Goal: Check status: Verify the current state of an ongoing process or item

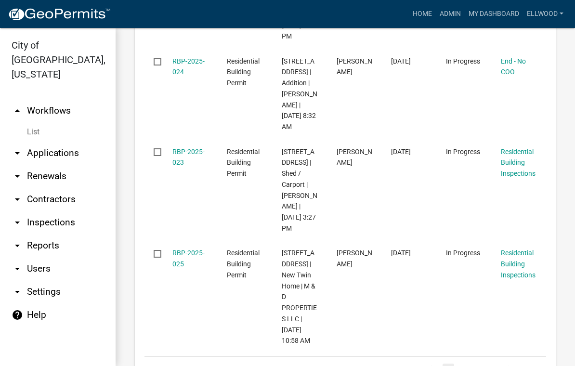
scroll to position [2443, 0]
click at [462, 364] on link "2" at bounding box center [463, 369] width 12 height 11
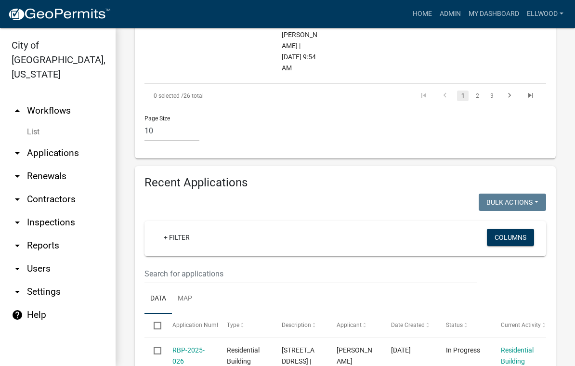
scroll to position [1336, 0]
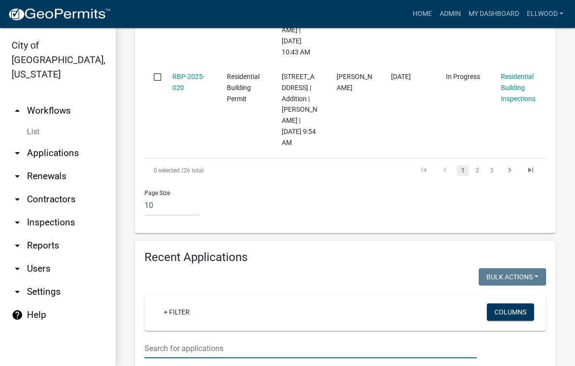
click at [203, 339] on input "text" at bounding box center [311, 349] width 332 height 20
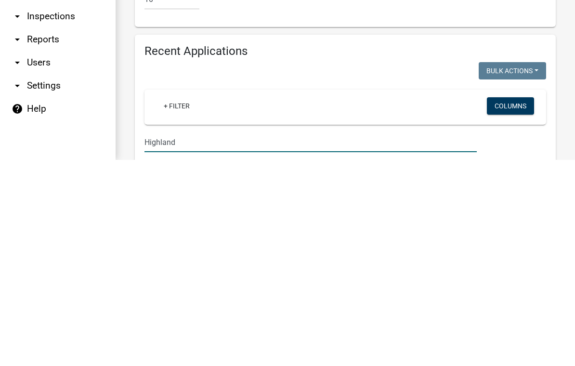
type input "Highland"
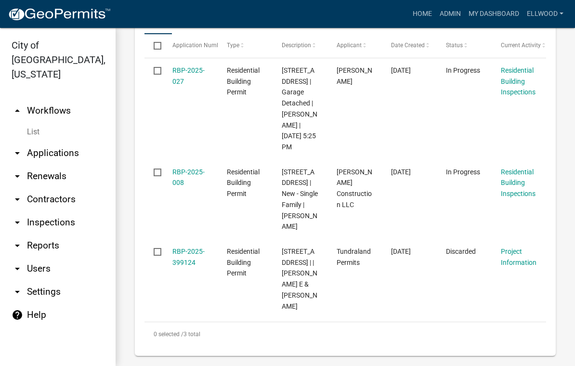
scroll to position [1690, 0]
click at [191, 169] on link "RBP-2025-008" at bounding box center [188, 178] width 32 height 19
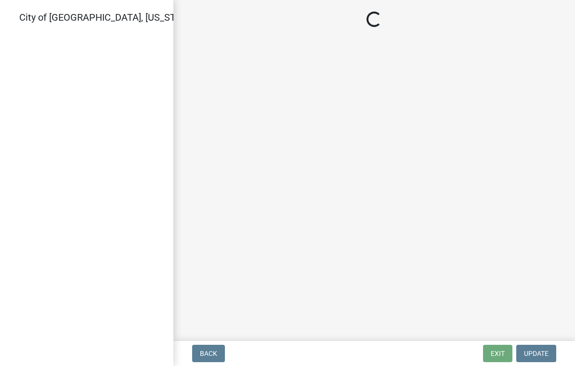
select select "805d55ac-e238-4e04-8f8e-acc067f36c3e"
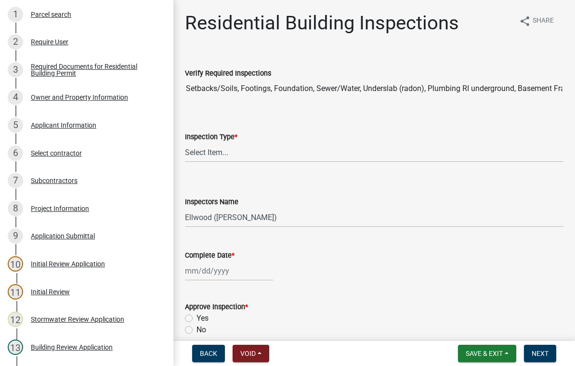
scroll to position [115, 0]
click at [63, 210] on div "Project Information" at bounding box center [60, 208] width 58 height 7
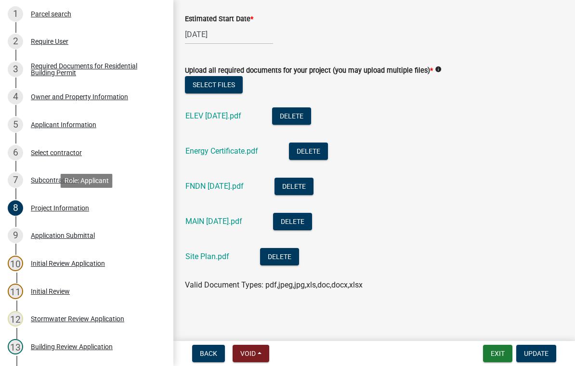
scroll to position [321, 0]
click at [224, 86] on button "Select files" at bounding box center [214, 84] width 58 height 17
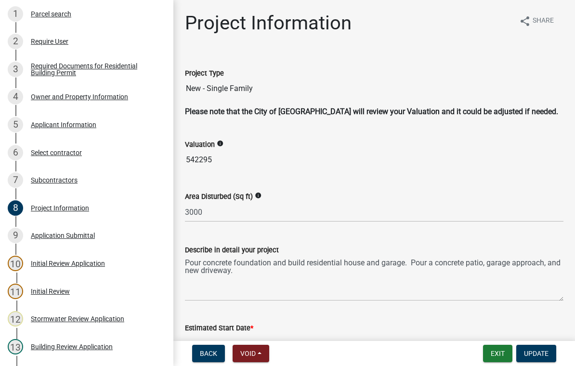
scroll to position [0, 0]
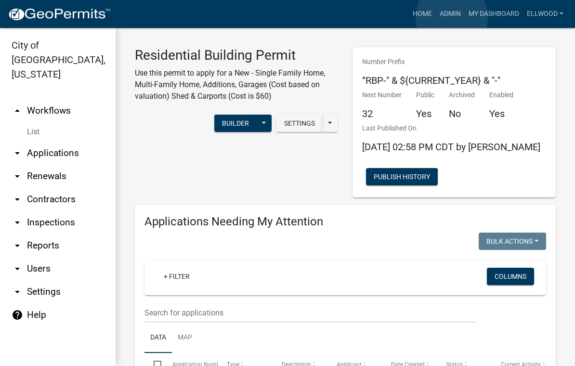
click at [452, 17] on link "Admin" at bounding box center [450, 14] width 29 height 18
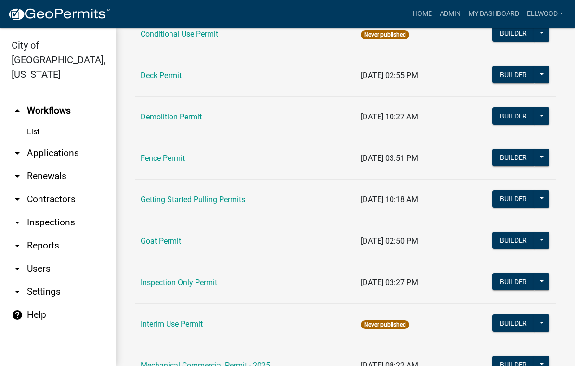
scroll to position [241, 0]
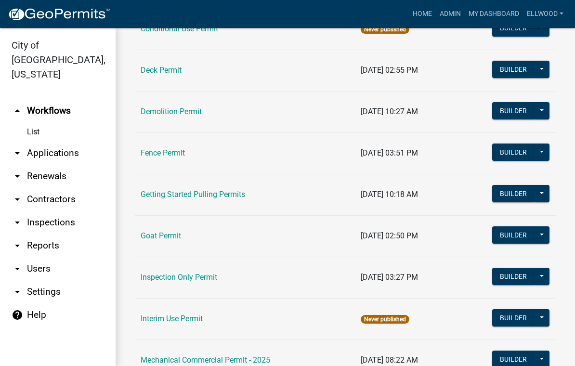
click at [227, 153] on td "Fence Permit" at bounding box center [245, 152] width 220 height 41
click at [181, 152] on link "Fence Permit" at bounding box center [163, 152] width 44 height 9
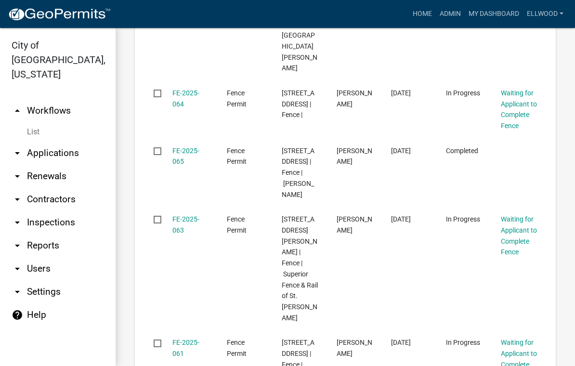
scroll to position [1058, 0]
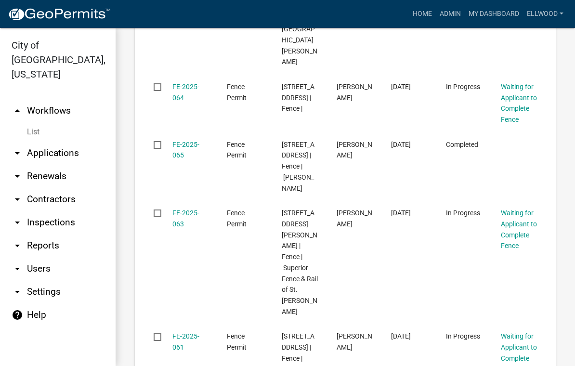
click at [180, 141] on link "FE-2025-065" at bounding box center [185, 150] width 27 height 19
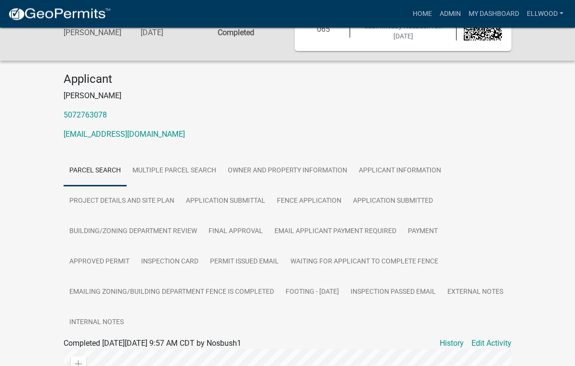
scroll to position [46, 0]
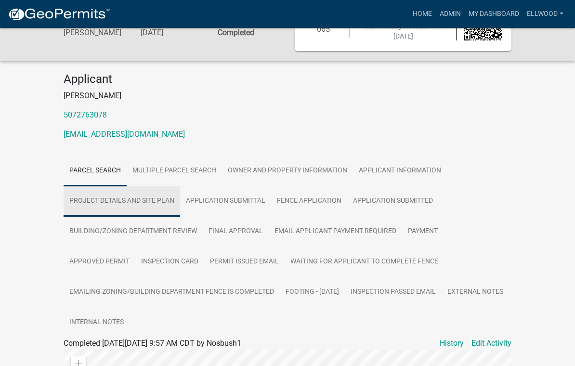
click at [124, 198] on link "Project Details and Site Plan" at bounding box center [122, 201] width 117 height 31
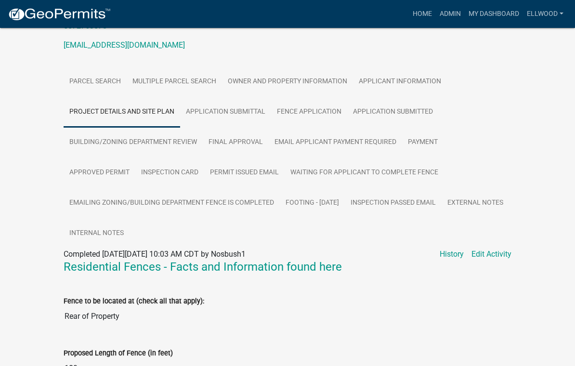
scroll to position [0, 0]
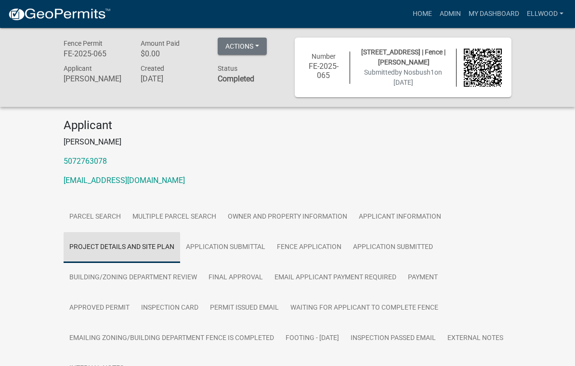
click at [137, 247] on link "Project Details and Site Plan" at bounding box center [122, 247] width 117 height 31
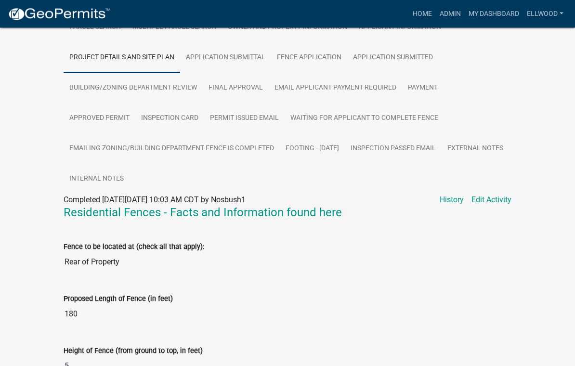
scroll to position [191, 0]
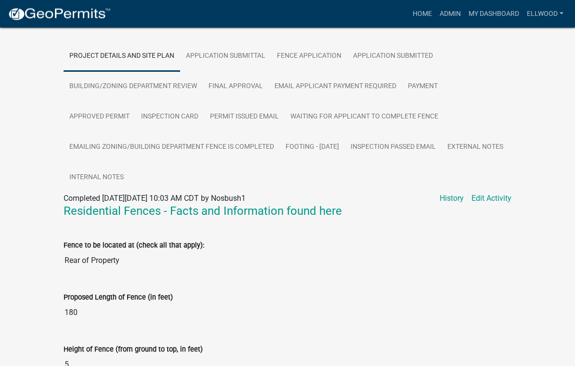
click at [493, 198] on link "Edit Activity" at bounding box center [492, 199] width 40 height 12
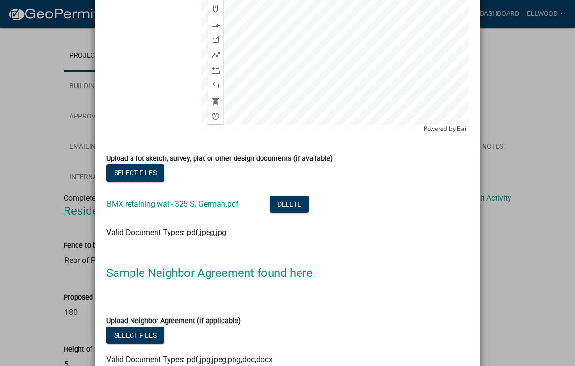
scroll to position [1023, 0]
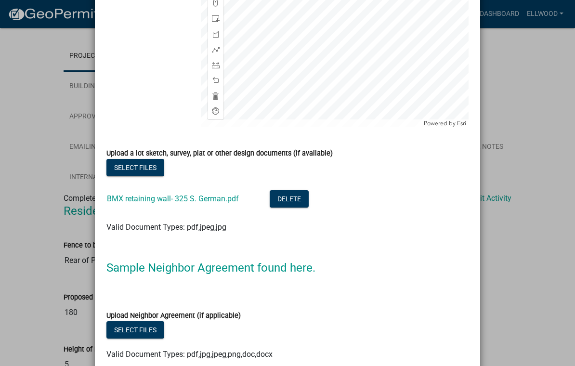
click at [147, 176] on button "Select files" at bounding box center [135, 167] width 58 height 17
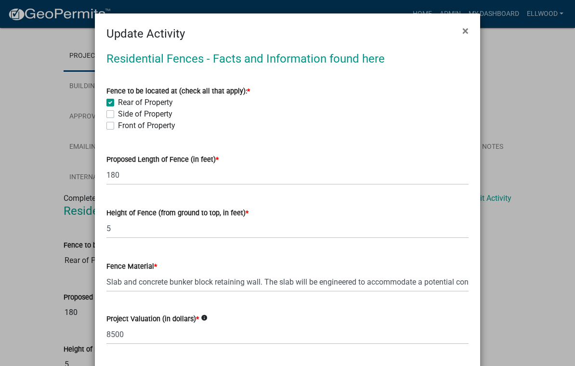
scroll to position [0, 0]
click at [468, 30] on span "×" at bounding box center [465, 30] width 6 height 13
